Goal: Find specific page/section: Find specific page/section

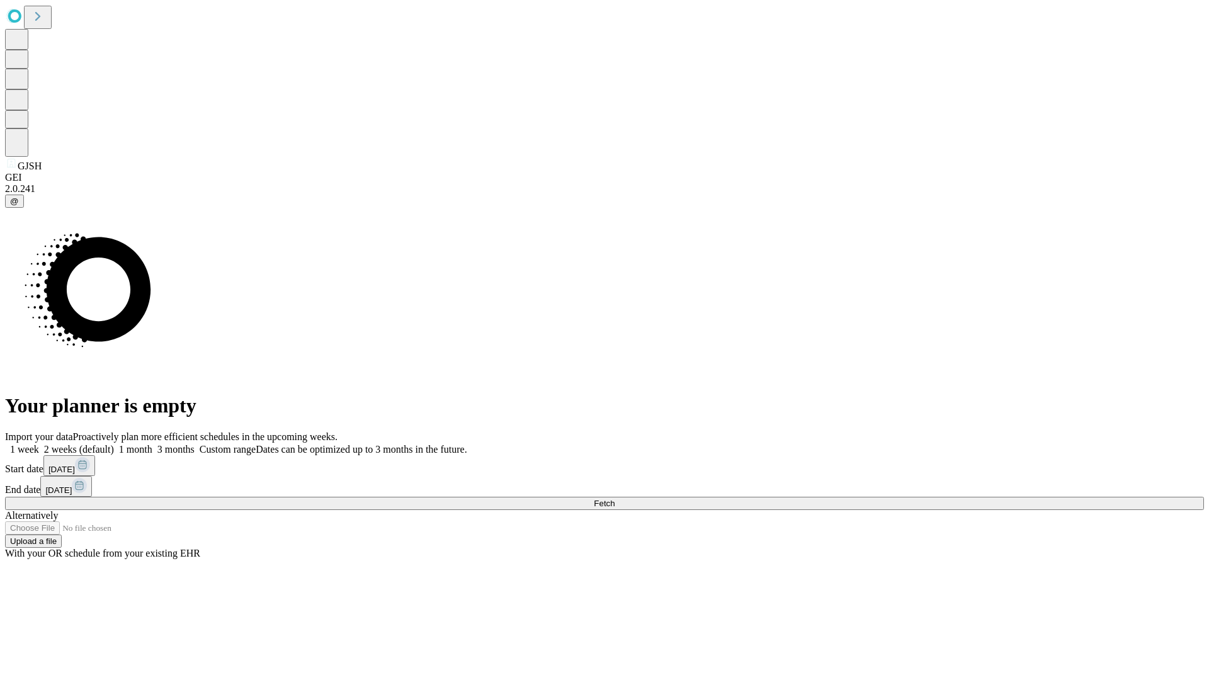
click at [615, 499] on span "Fetch" at bounding box center [604, 503] width 21 height 9
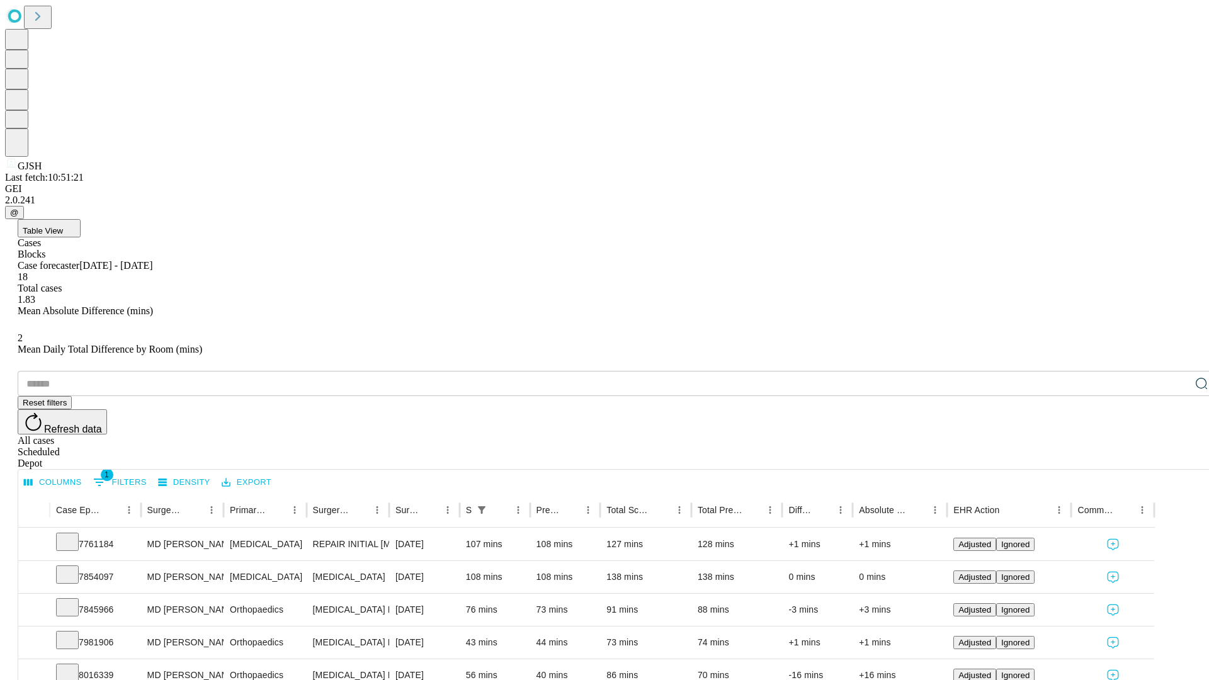
click at [1176, 458] on div "Depot" at bounding box center [617, 463] width 1199 height 11
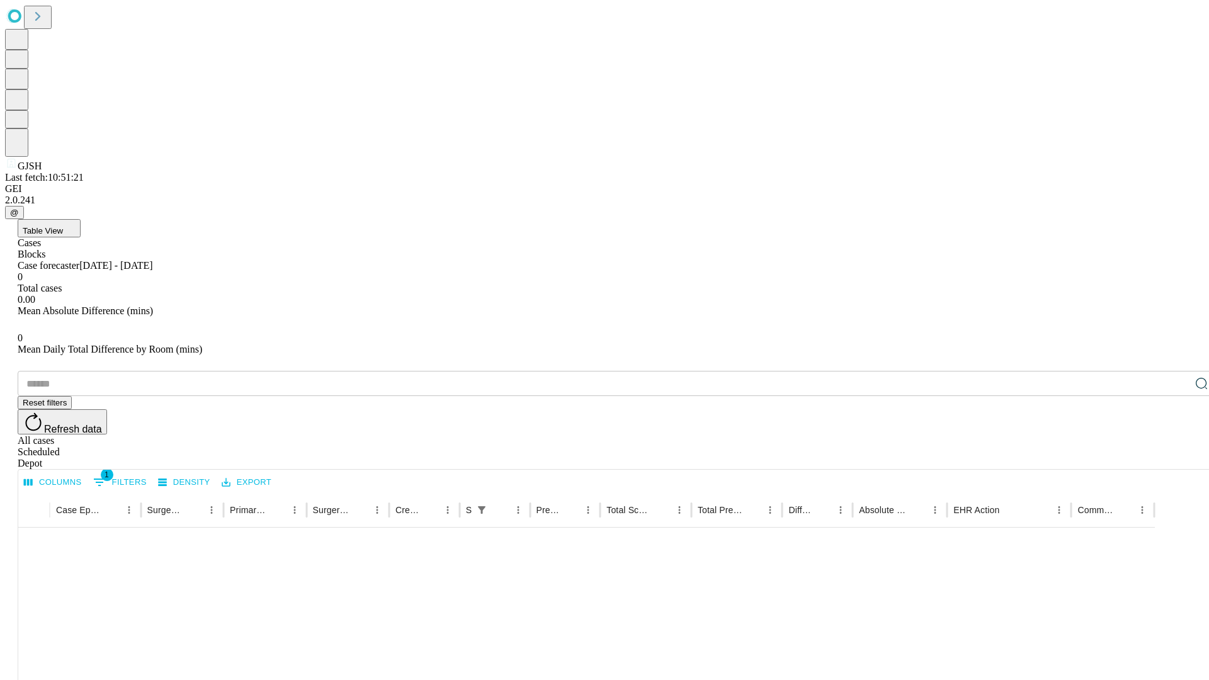
click at [1074, 435] on div "All cases" at bounding box center [617, 440] width 1199 height 11
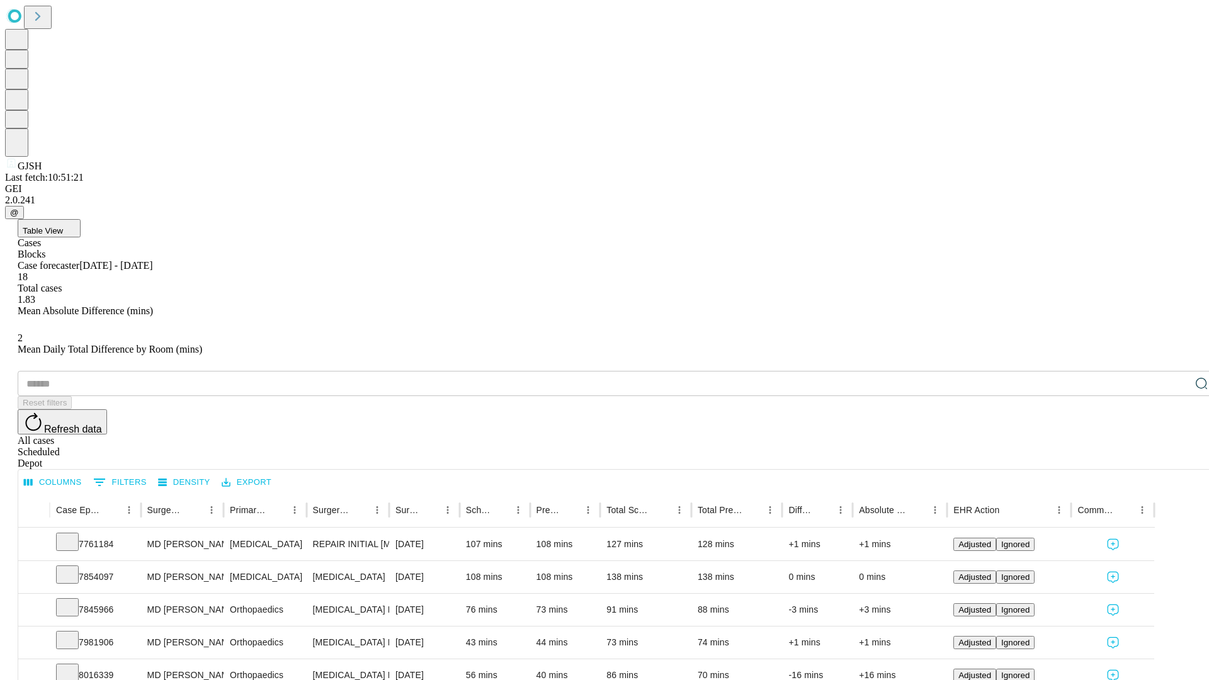
type input "*******"
